Goal: Task Accomplishment & Management: Manage account settings

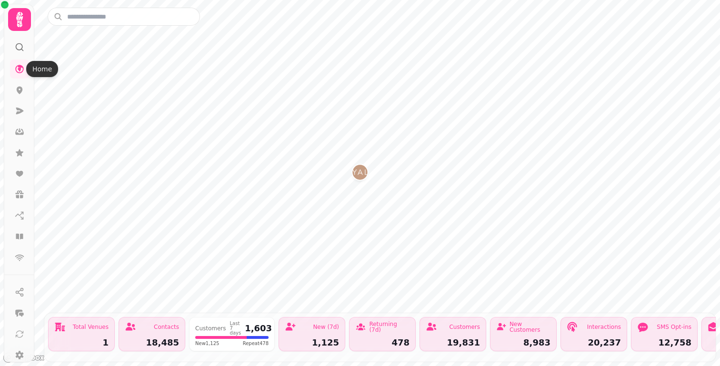
click at [18, 25] on icon at bounding box center [19, 19] width 7 height 15
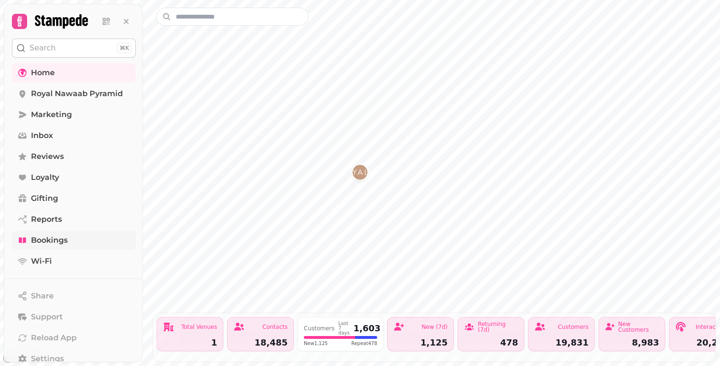
click at [50, 237] on span "Bookings" at bounding box center [49, 240] width 37 height 11
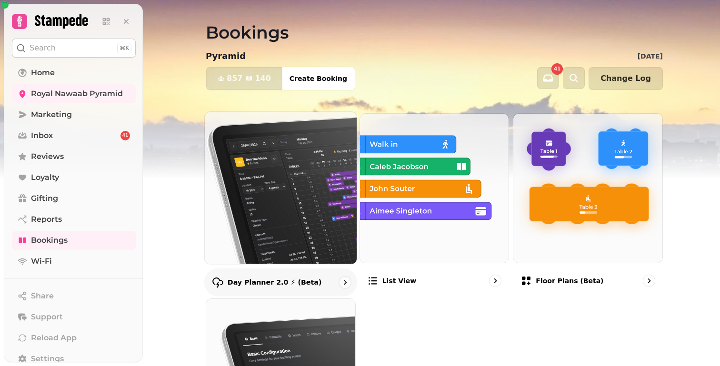
click at [303, 161] on img at bounding box center [280, 187] width 167 height 167
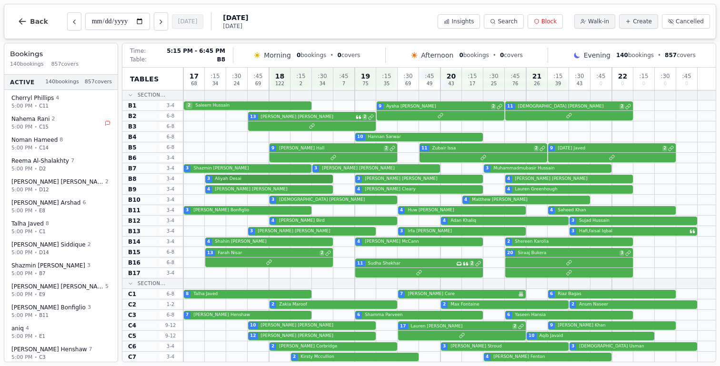
scroll to position [130, 0]
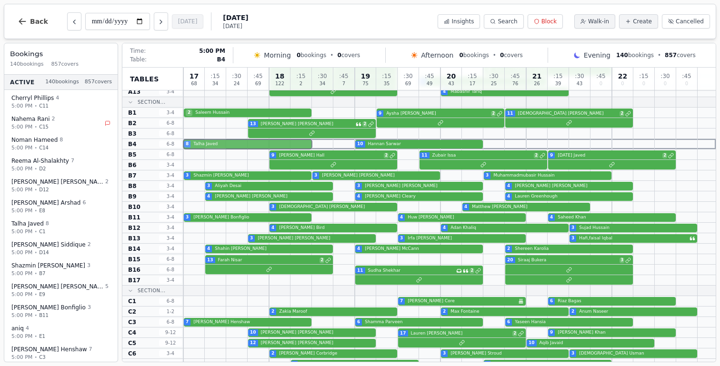
drag, startPoint x: 206, startPoint y: 304, endPoint x: 207, endPoint y: 147, distance: 157.3
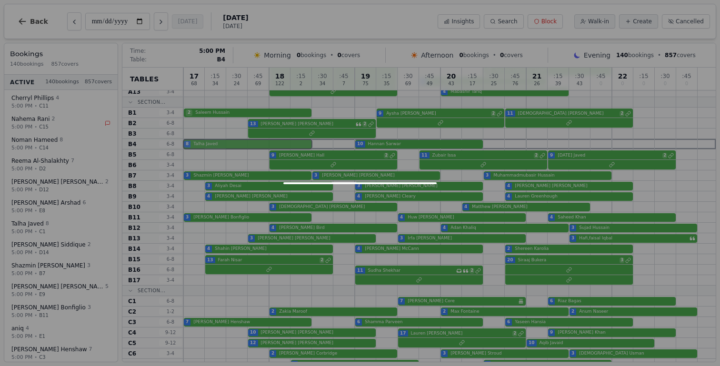
click at [207, 147] on div "17 68 : 15 34 : 30 24 : 45 69 18 122 : 15 2 : 30 34 : 45 7 19 75 : 15 35 : 30 6…" at bounding box center [449, 342] width 533 height 809
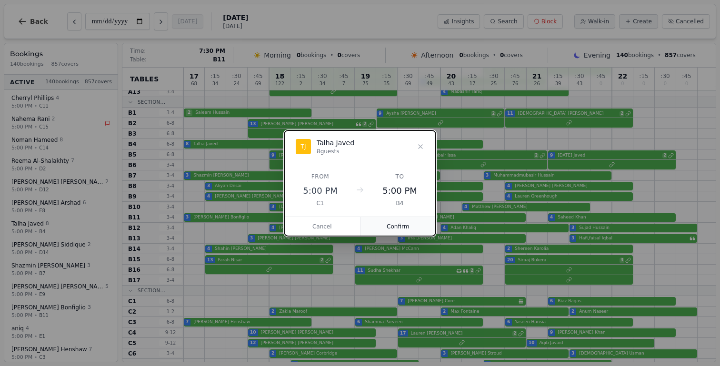
click at [416, 223] on button "Confirm" at bounding box center [399, 226] width 76 height 19
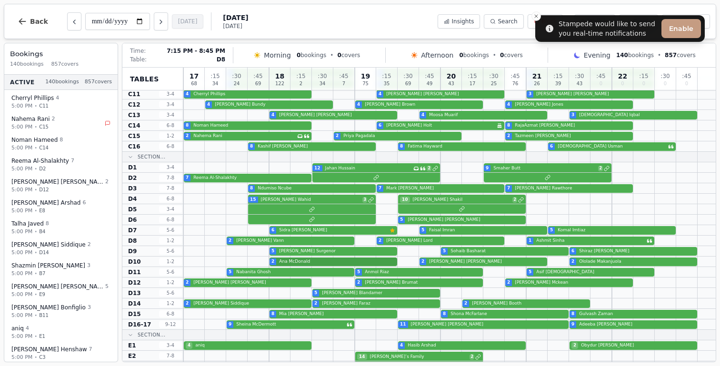
scroll to position [515, 0]
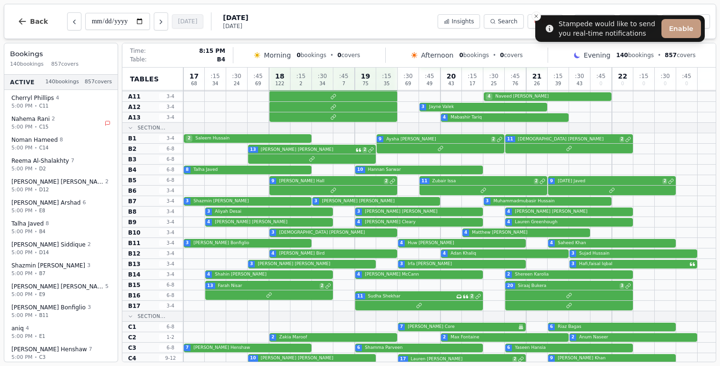
scroll to position [106, 0]
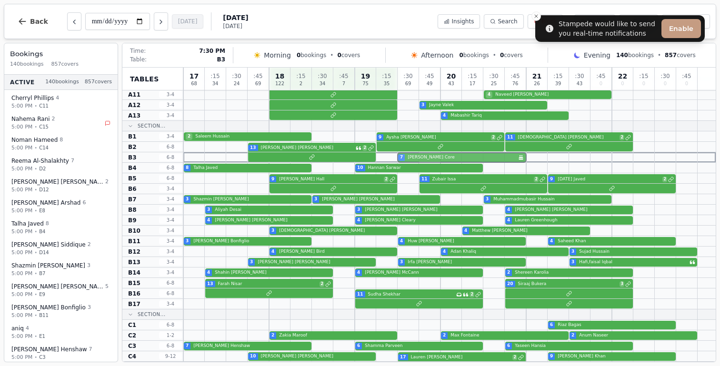
drag, startPoint x: 426, startPoint y: 325, endPoint x: 430, endPoint y: 154, distance: 171.1
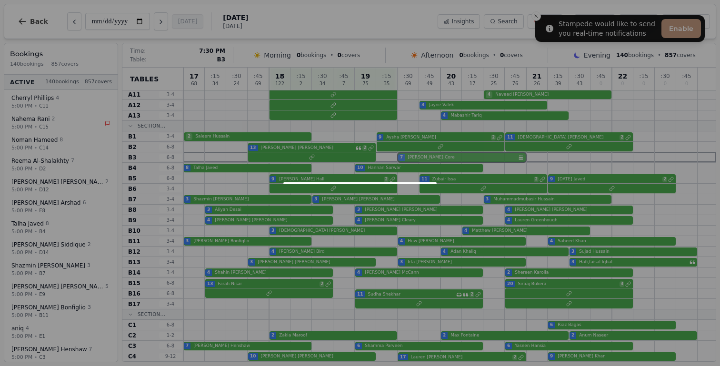
click at [430, 154] on div "17 68 : 15 34 : 30 24 : 45 69 18 122 : 15 2 : 30 34 : 45 7 19 75 : 15 35 : 30 6…" at bounding box center [449, 366] width 533 height 809
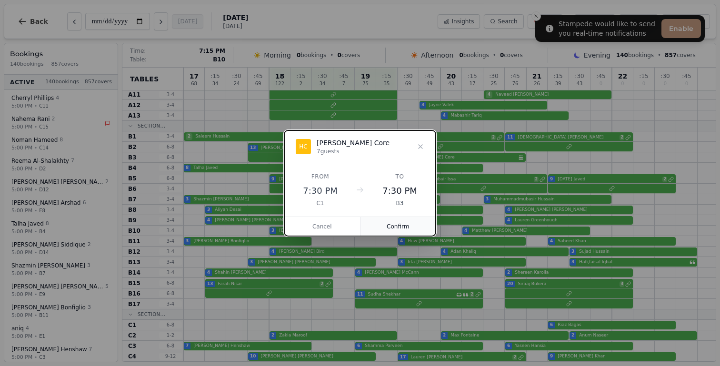
click at [391, 231] on button "Confirm" at bounding box center [399, 226] width 76 height 19
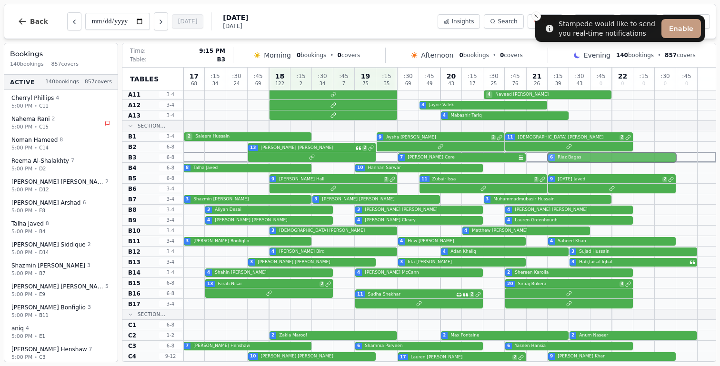
drag, startPoint x: 599, startPoint y: 325, endPoint x: 602, endPoint y: 159, distance: 165.4
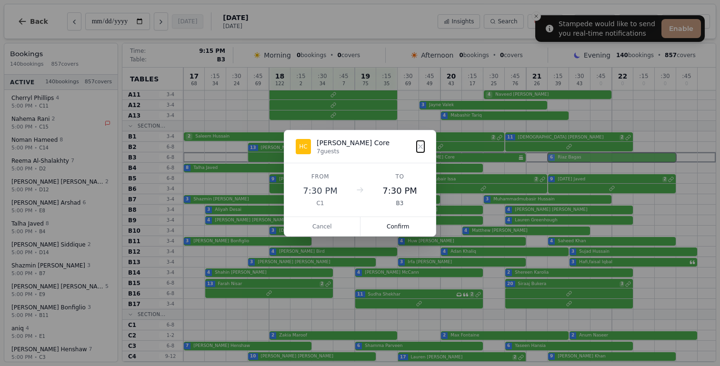
click at [602, 159] on div "17 68 : 15 34 : 30 24 : 45 69 18 122 : 15 2 : 30 34 : 45 7 19 75 : 15 35 : 30 6…" at bounding box center [449, 366] width 533 height 809
click at [401, 229] on button "Confirm" at bounding box center [399, 226] width 76 height 19
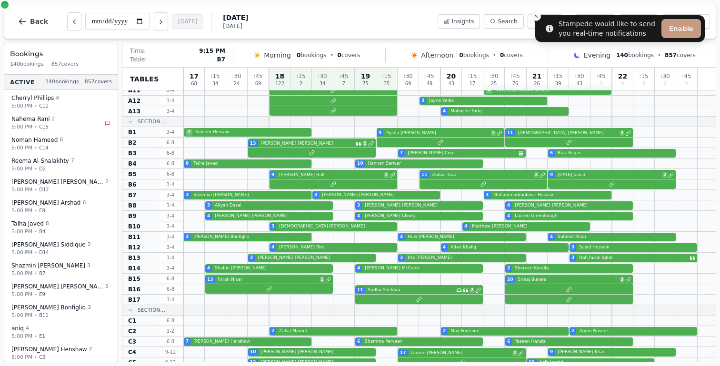
scroll to position [112, 0]
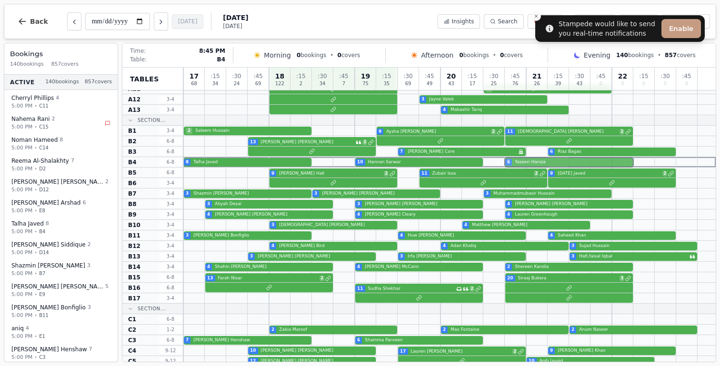
drag, startPoint x: 558, startPoint y: 339, endPoint x: 560, endPoint y: 164, distance: 174.9
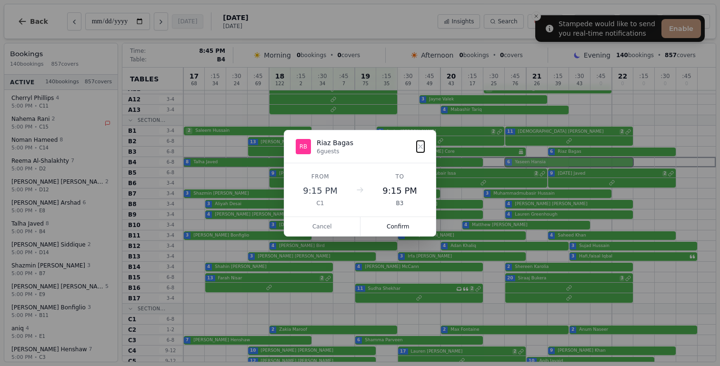
click at [560, 164] on div "17 68 : 15 34 : 30 24 : 45 69 18 122 : 15 2 : 30 34 : 45 7 19 75 : 15 35 : 30 6…" at bounding box center [449, 360] width 533 height 809
click at [390, 229] on button "Confirm" at bounding box center [399, 226] width 76 height 19
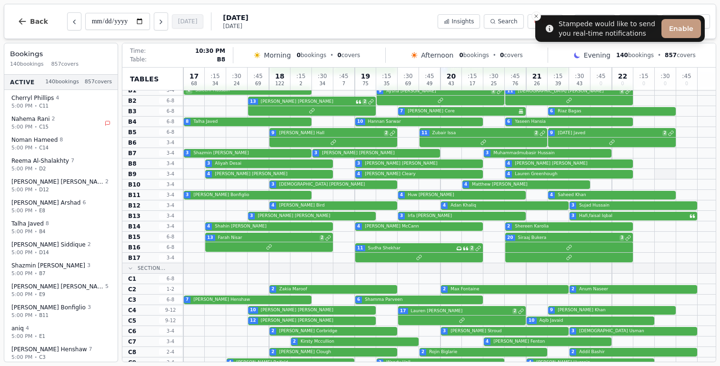
scroll to position [153, 0]
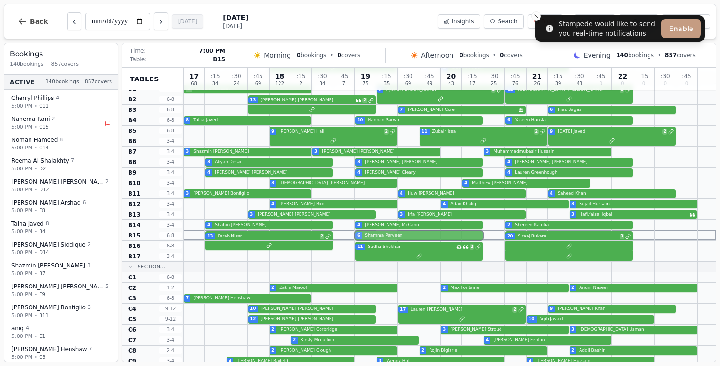
drag, startPoint x: 377, startPoint y: 300, endPoint x: 379, endPoint y: 237, distance: 62.9
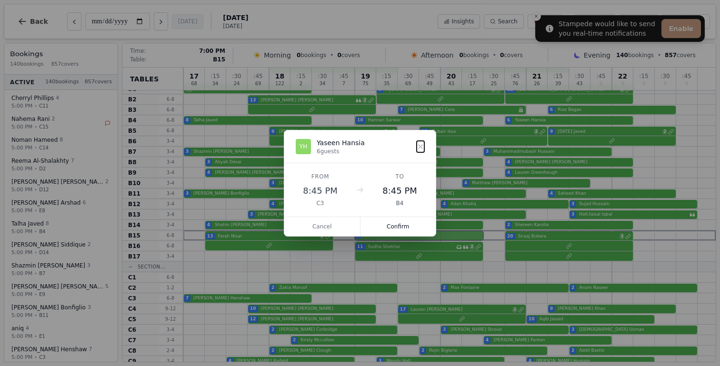
click at [379, 237] on div "17 68 : 15 34 : 30 24 : 45 69 18 122 : 15 2 : 30 34 : 45 7 19 75 : 15 35 : 30 6…" at bounding box center [449, 318] width 533 height 809
click at [392, 225] on button "Confirm" at bounding box center [399, 226] width 76 height 19
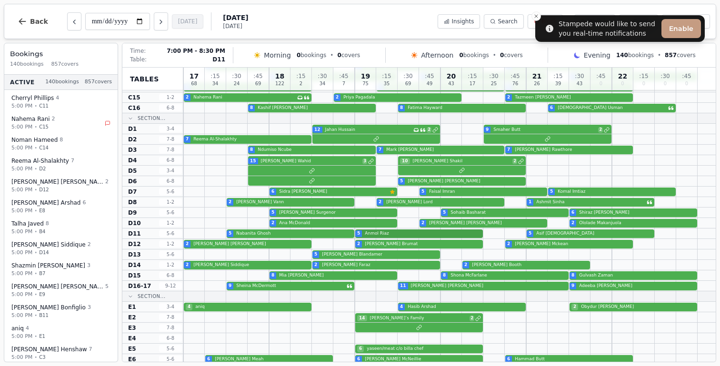
scroll to position [515, 0]
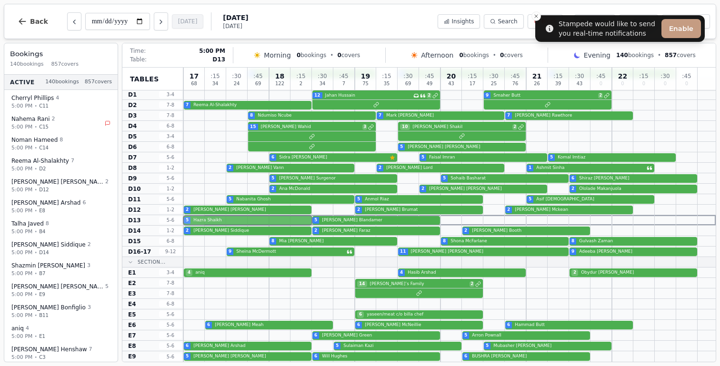
drag, startPoint x: 201, startPoint y: 334, endPoint x: 198, endPoint y: 219, distance: 115.4
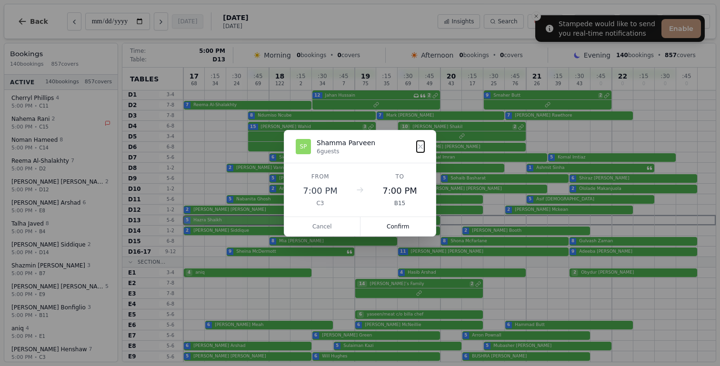
click at [399, 230] on button "Confirm" at bounding box center [399, 226] width 76 height 19
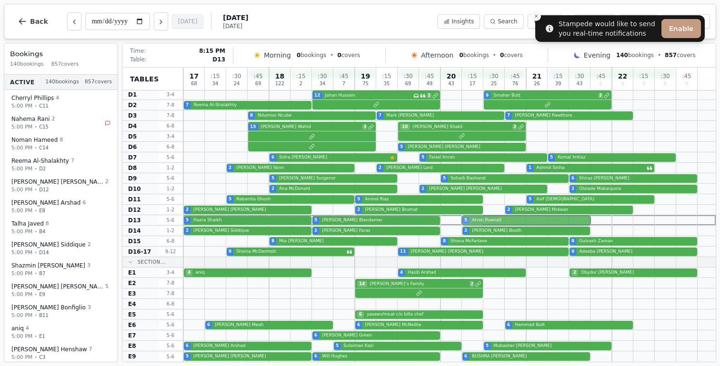
drag, startPoint x: 470, startPoint y: 337, endPoint x: 471, endPoint y: 224, distance: 112.5
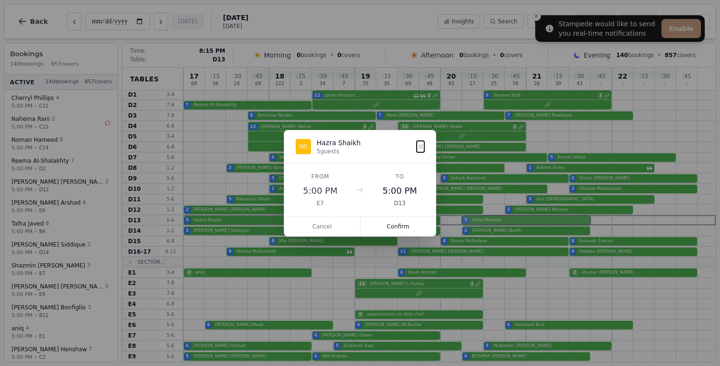
click at [397, 219] on button "Confirm" at bounding box center [399, 226] width 76 height 19
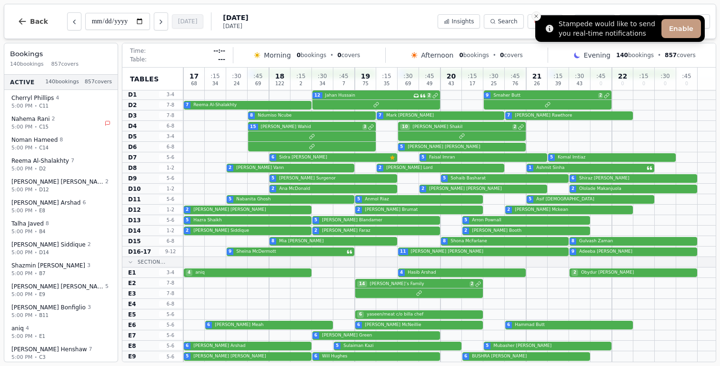
click at [538, 18] on icon "Close toast" at bounding box center [537, 16] width 6 height 6
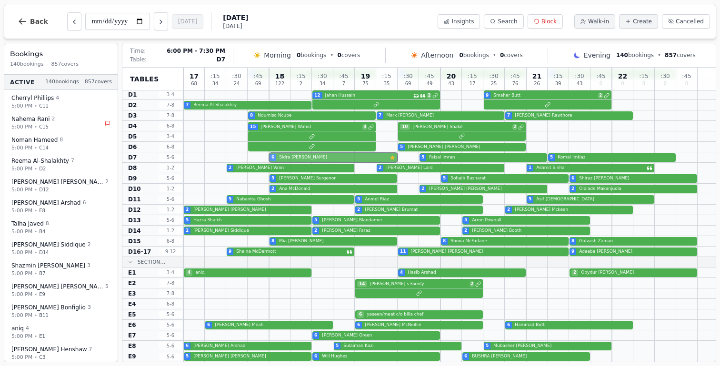
click at [342, 159] on div "6 [PERSON_NAME] Customer has left a review 5 [PERSON_NAME] [PERSON_NAME] 5 [PER…" at bounding box center [449, 157] width 533 height 10
select select "****"
select select "*"
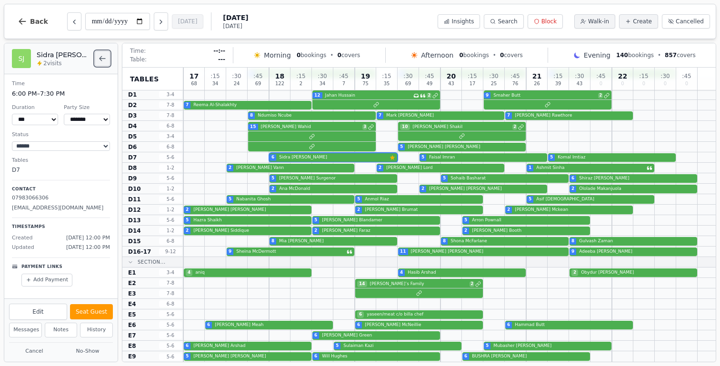
click at [105, 54] on button "Back to bookings list" at bounding box center [102, 58] width 15 height 15
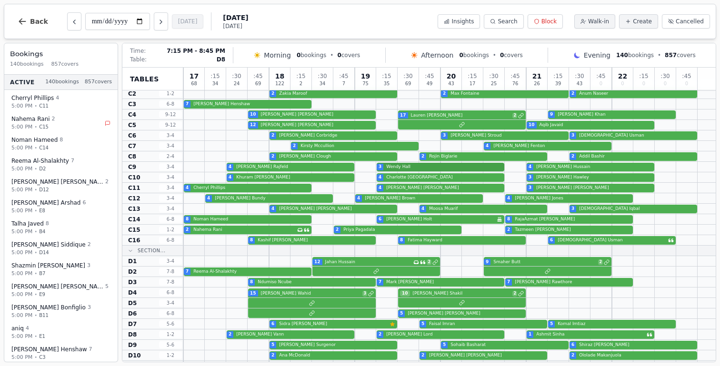
scroll to position [0, 0]
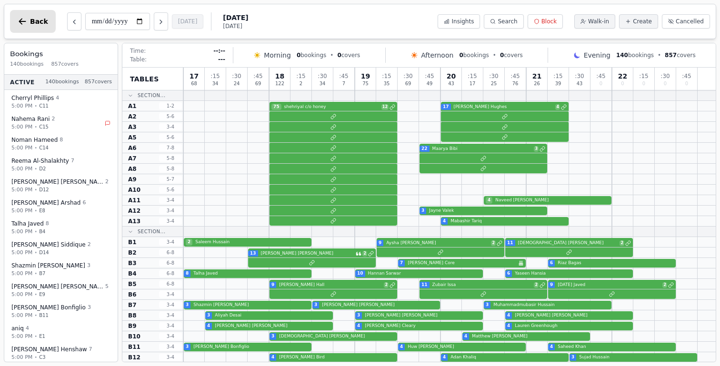
click at [32, 28] on button "Back" at bounding box center [33, 21] width 46 height 23
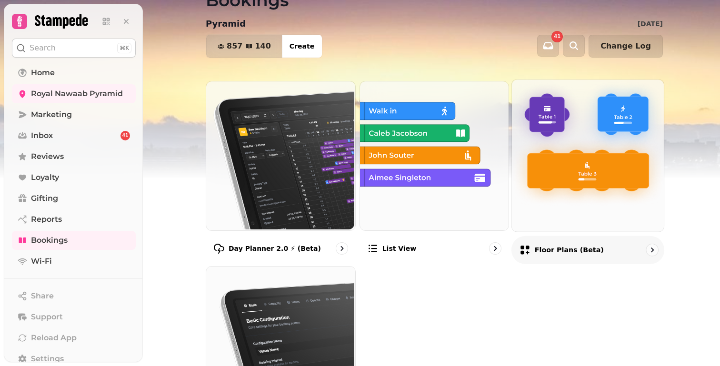
scroll to position [42, 0]
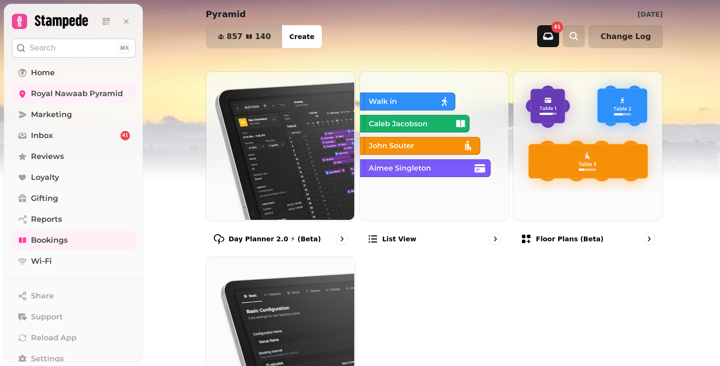
click at [557, 43] on button "button" at bounding box center [549, 36] width 22 height 22
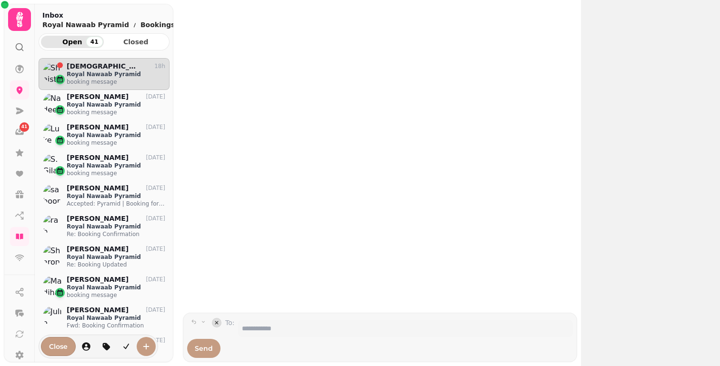
scroll to position [286, 124]
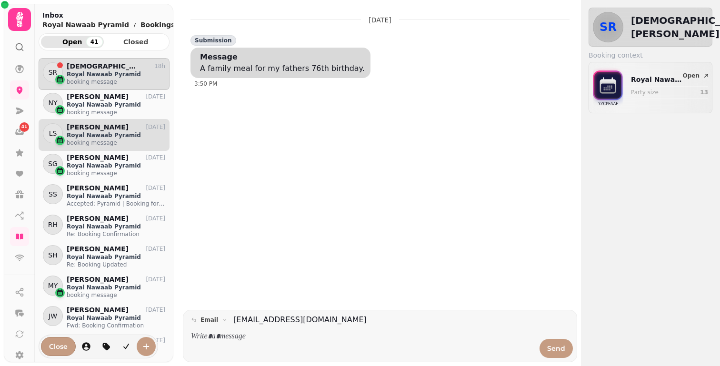
click at [105, 126] on p "[PERSON_NAME]" at bounding box center [98, 127] width 62 height 8
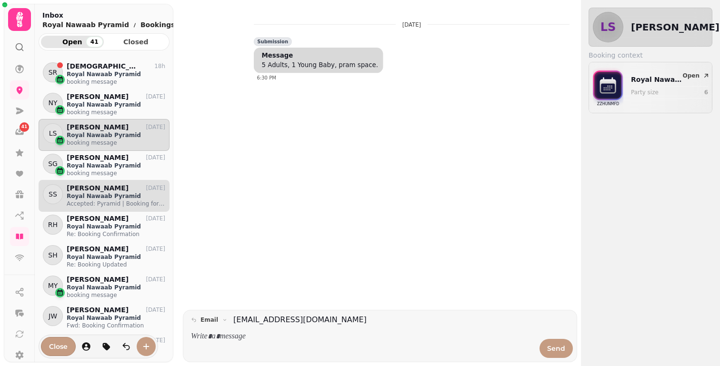
click at [104, 198] on p "Royal Nawaab Pyramid" at bounding box center [116, 197] width 99 height 8
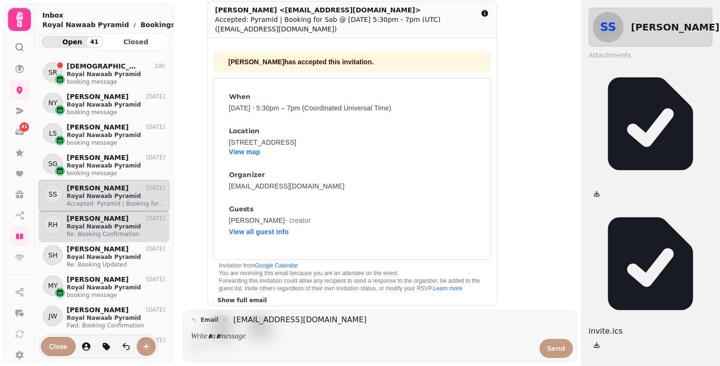
scroll to position [75, 0]
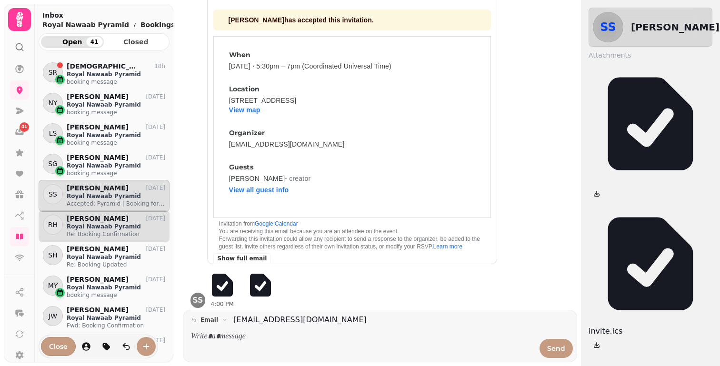
click at [88, 239] on div "RH rab hussain [DATE] Royal Nawaab Pyramid Re: Booking Confirmation" at bounding box center [104, 227] width 131 height 32
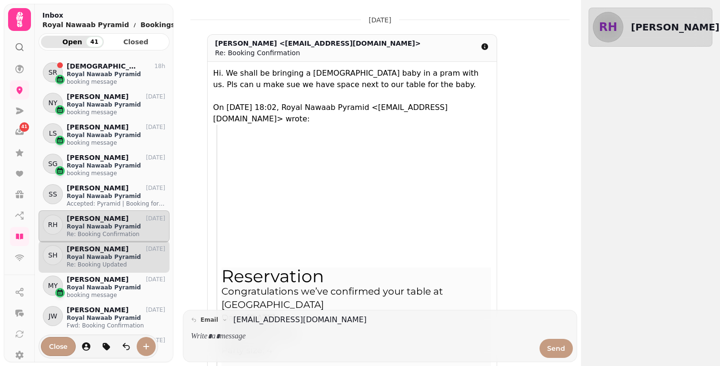
click at [72, 261] on p "Re: Booking Updated" at bounding box center [116, 265] width 99 height 8
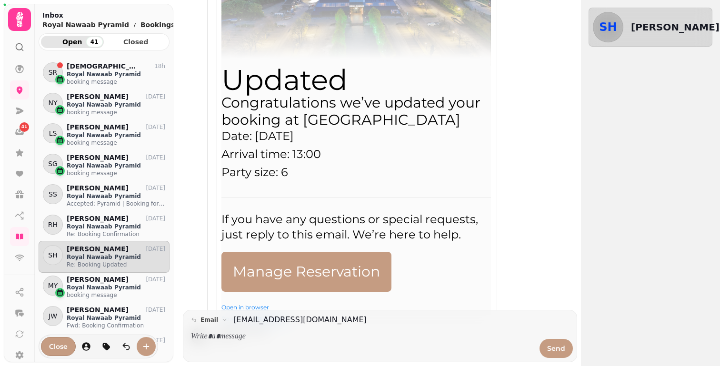
scroll to position [329, 0]
